Goal: Task Accomplishment & Management: Complete application form

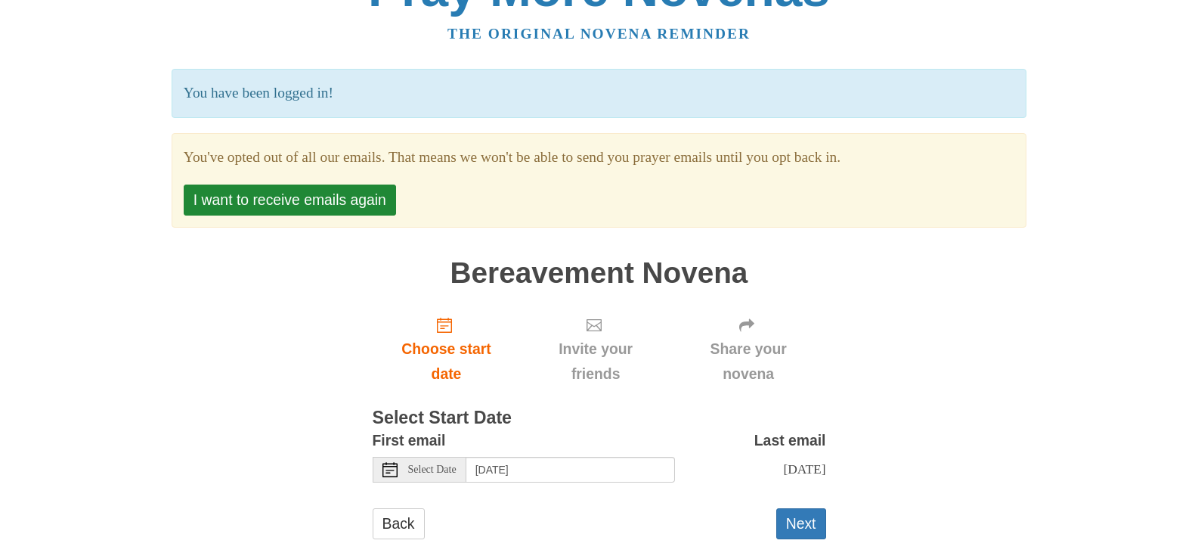
scroll to position [74, 0]
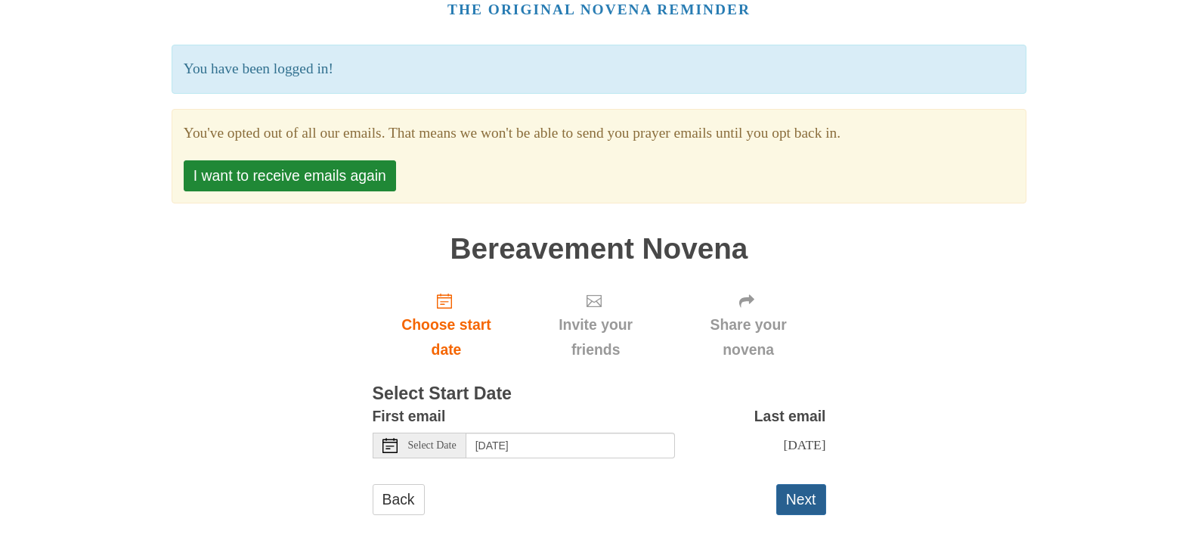
click at [802, 501] on button "Next" at bounding box center [802, 499] width 50 height 31
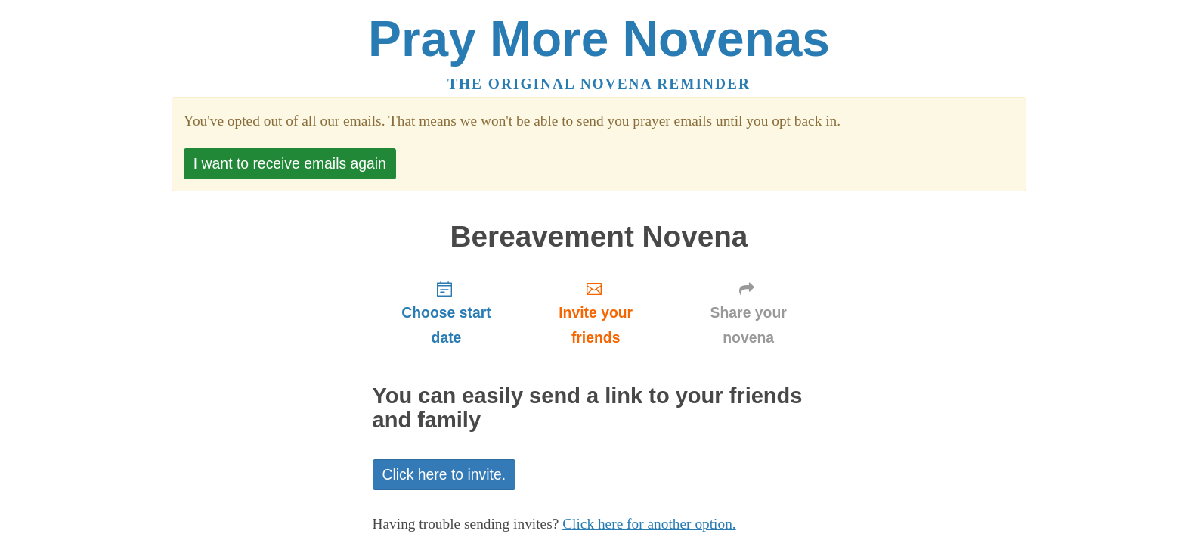
scroll to position [75, 0]
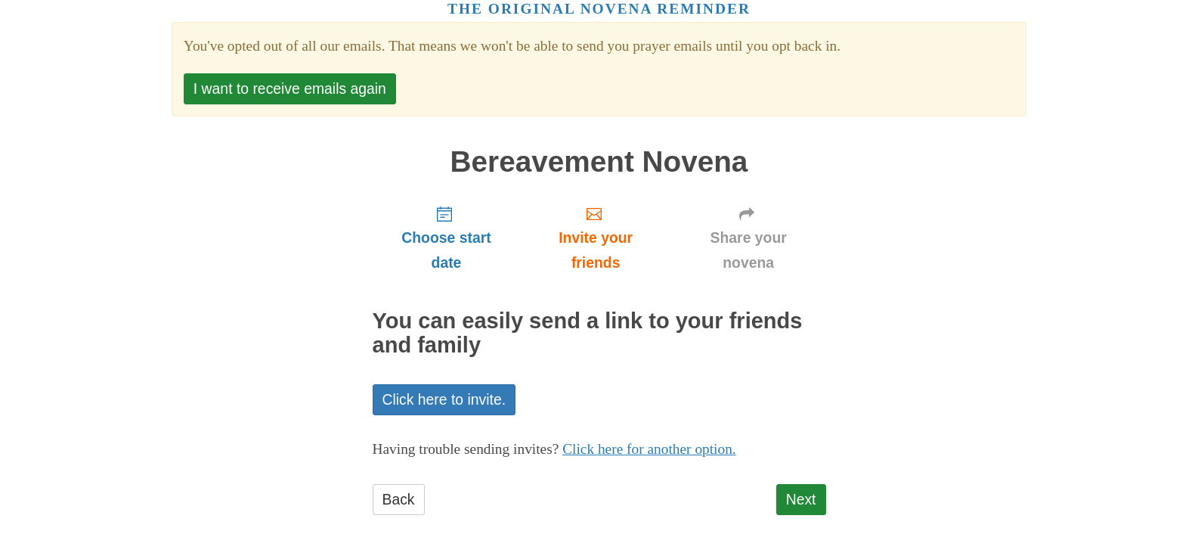
click at [829, 498] on div "Pray More Novenas The original novena reminder You've opted out of all our emai…" at bounding box center [599, 242] width 885 height 634
click at [808, 501] on link "Next" at bounding box center [802, 499] width 50 height 31
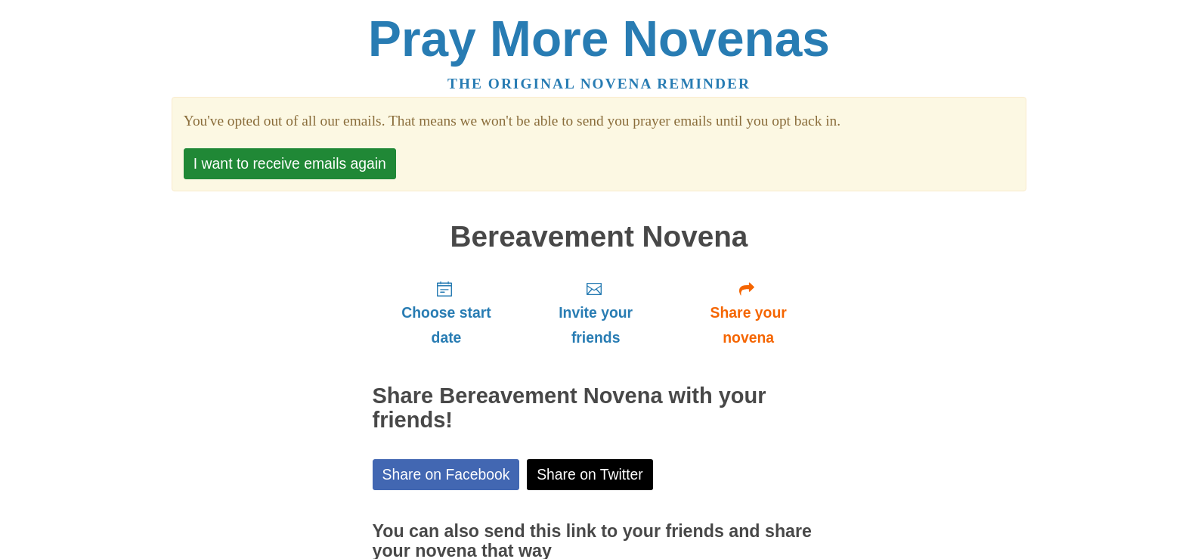
scroll to position [144, 0]
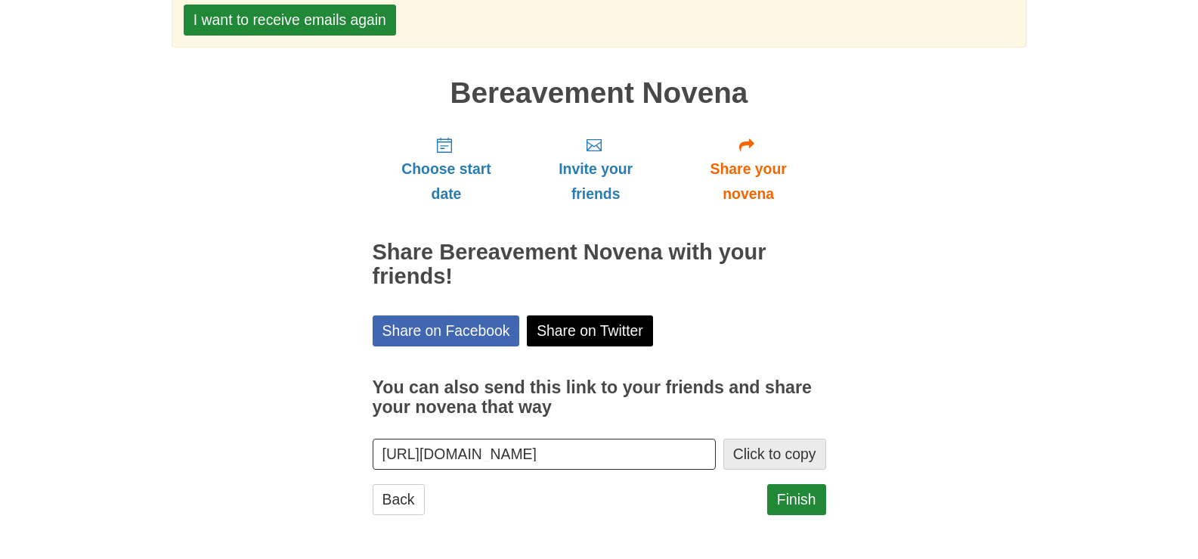
click at [798, 442] on button "Click to copy" at bounding box center [775, 454] width 103 height 31
click at [804, 497] on link "Finish" at bounding box center [796, 499] width 59 height 31
